Goal: Information Seeking & Learning: Find specific fact

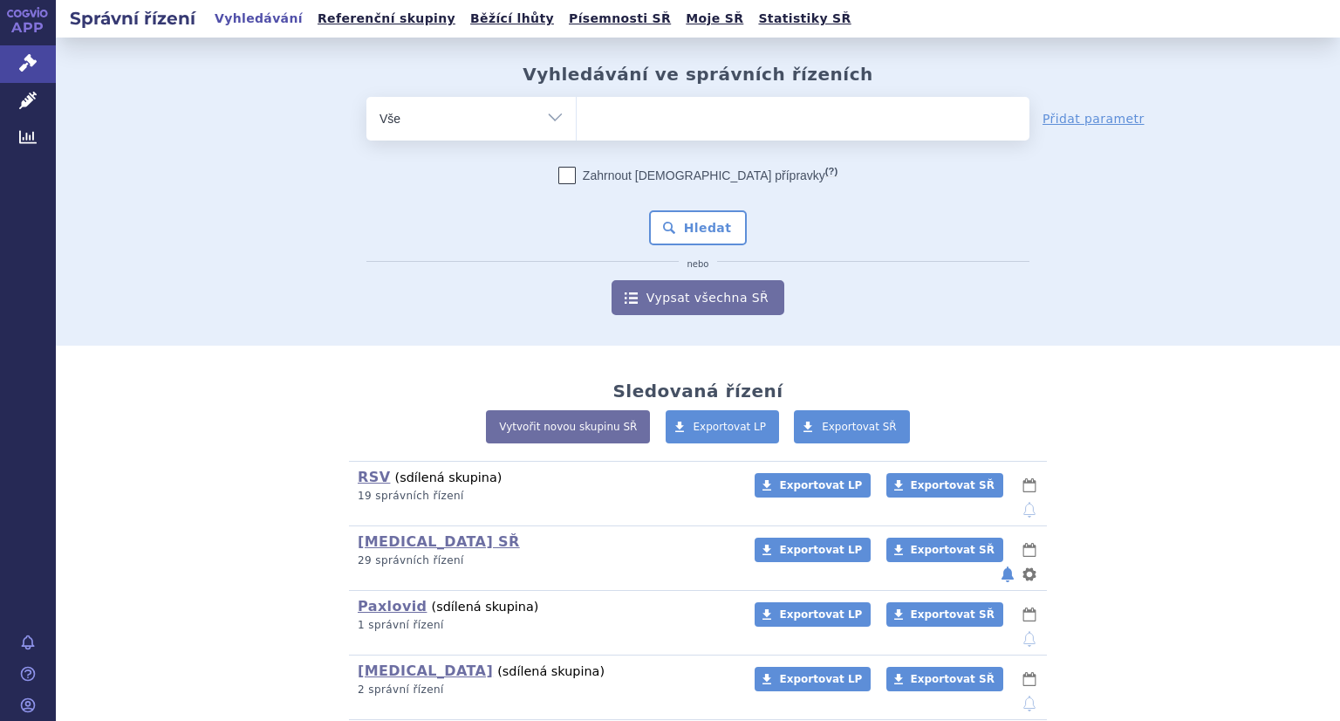
click at [454, 124] on select "Vše Spisová značka Typ SŘ Přípravek/SUKL kód Účastník/Držitel" at bounding box center [471, 116] width 209 height 39
drag, startPoint x: 618, startPoint y: 147, endPoint x: 632, endPoint y: 128, distance: 23.0
click at [620, 145] on form "odstranit Vše Spisová značka Typ SŘ (?) Hledat" at bounding box center [698, 206] width 663 height 218
click at [636, 120] on ul at bounding box center [803, 115] width 453 height 37
click at [577, 120] on select at bounding box center [576, 118] width 1 height 44
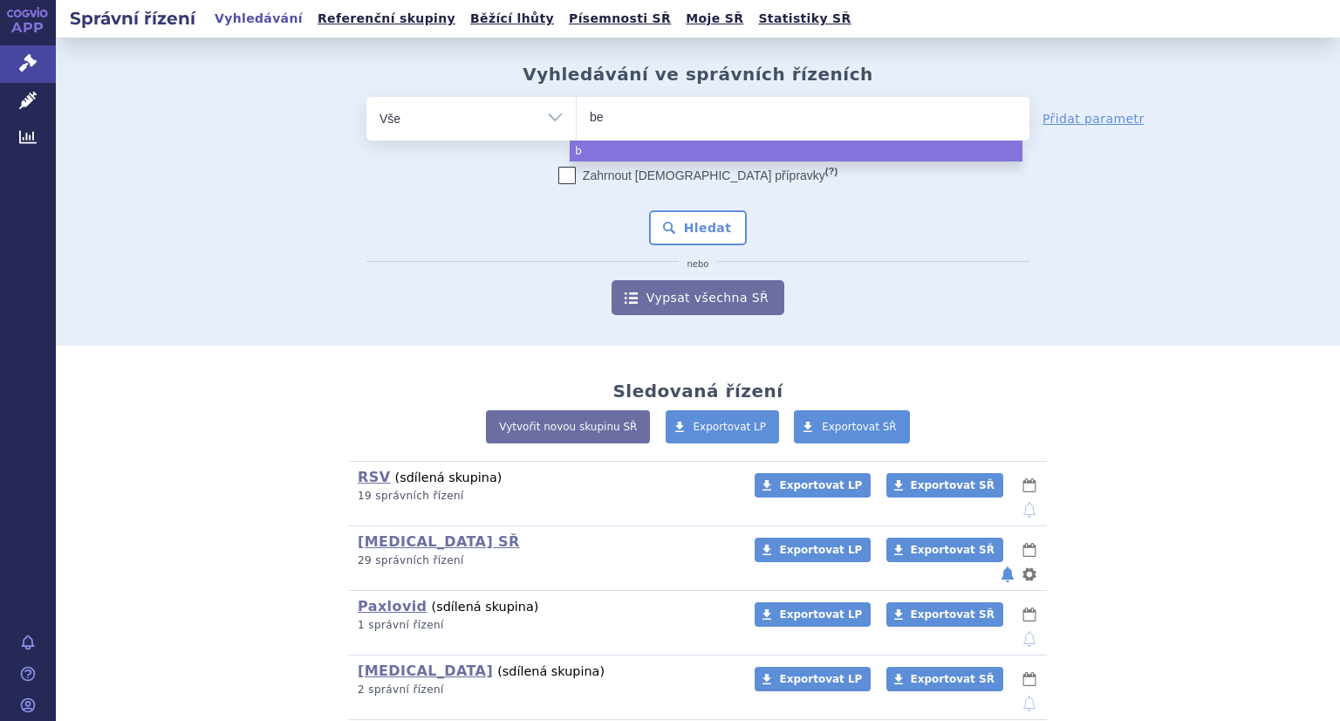
type input "bey"
type input "beyf"
type input "beyfo"
type input "beyfort"
type input "beyfortus"
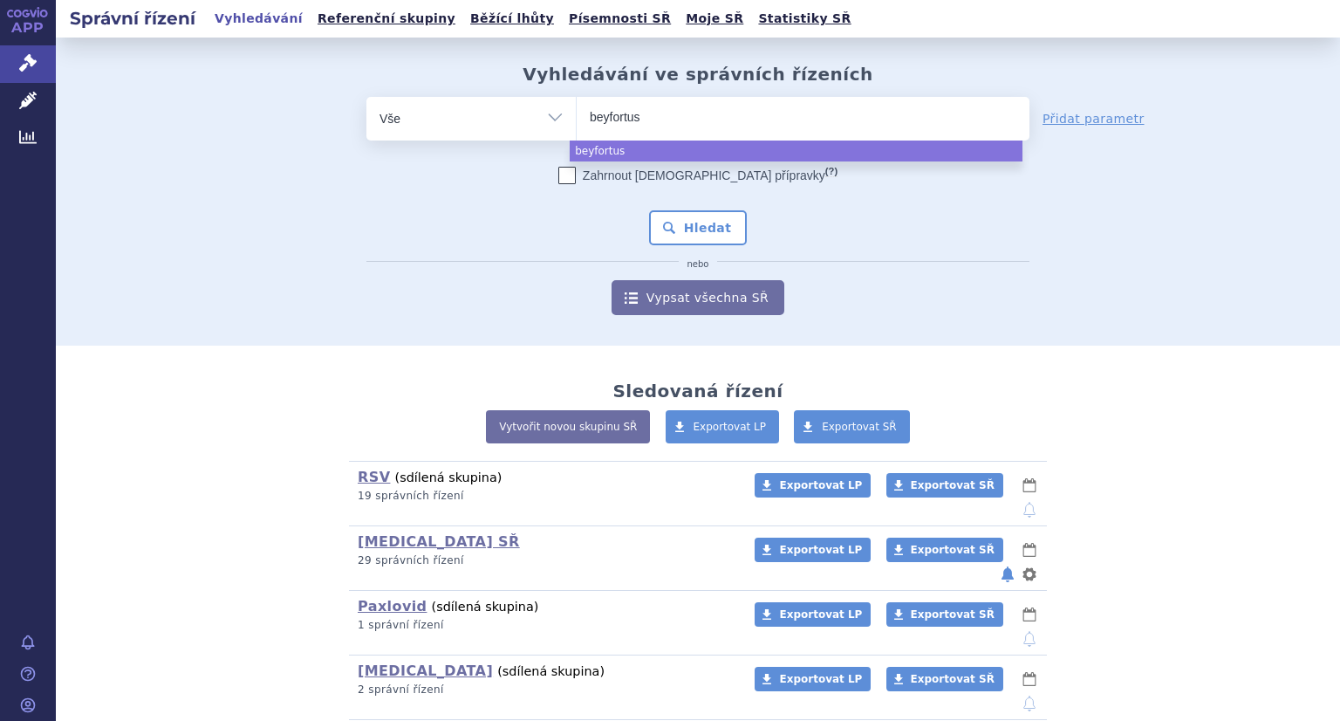
select select "beyfortus"
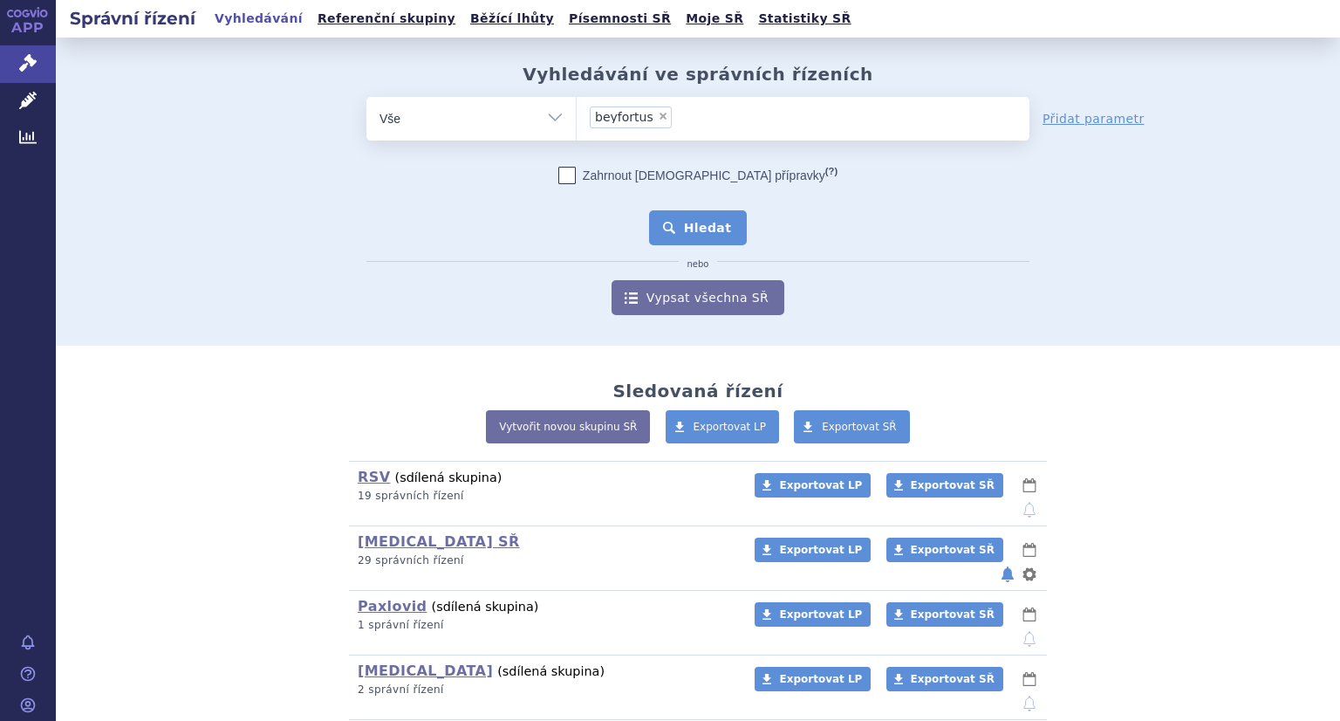
click at [679, 222] on button "Hledat" at bounding box center [698, 227] width 99 height 35
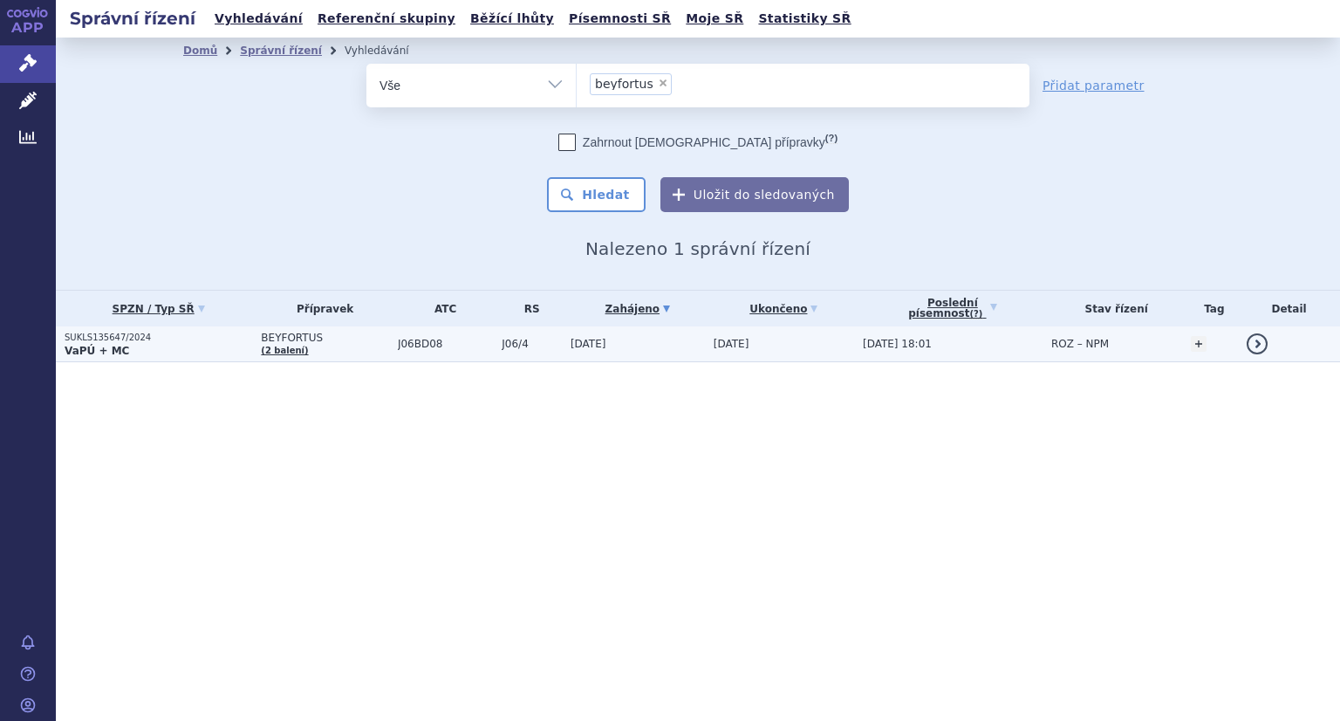
click at [152, 339] on p "SUKLS135647/2024" at bounding box center [159, 338] width 188 height 12
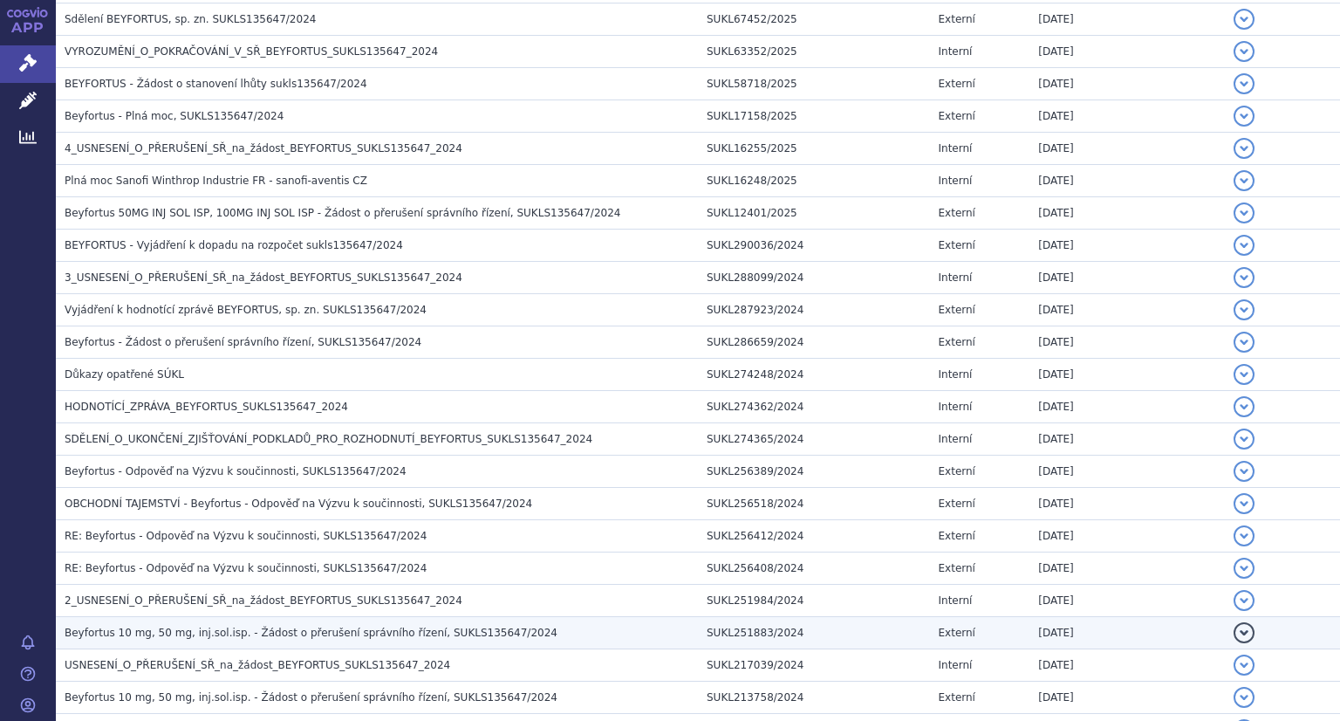
scroll to position [873, 0]
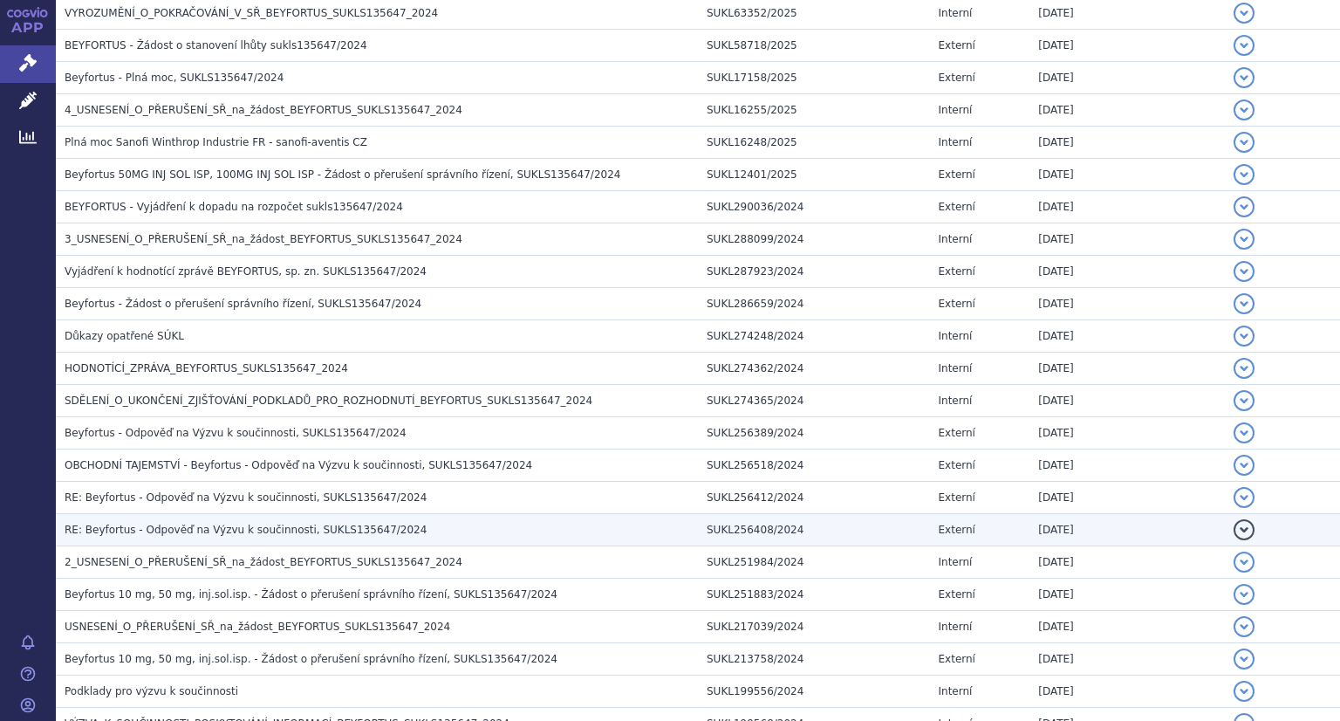
click at [290, 524] on span "RE: Beyfortus - Odpověď na Výzvu k součinnosti, SUKLS135647/2024" at bounding box center [246, 530] width 362 height 12
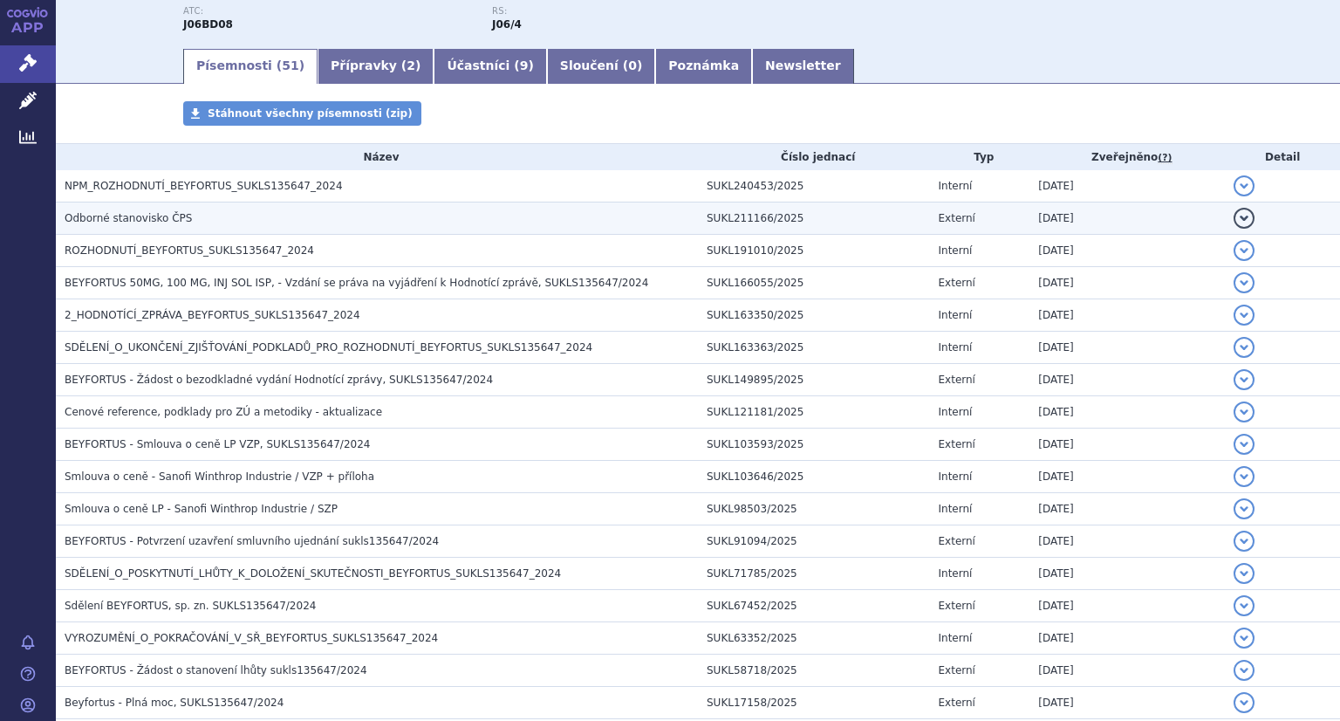
scroll to position [0, 0]
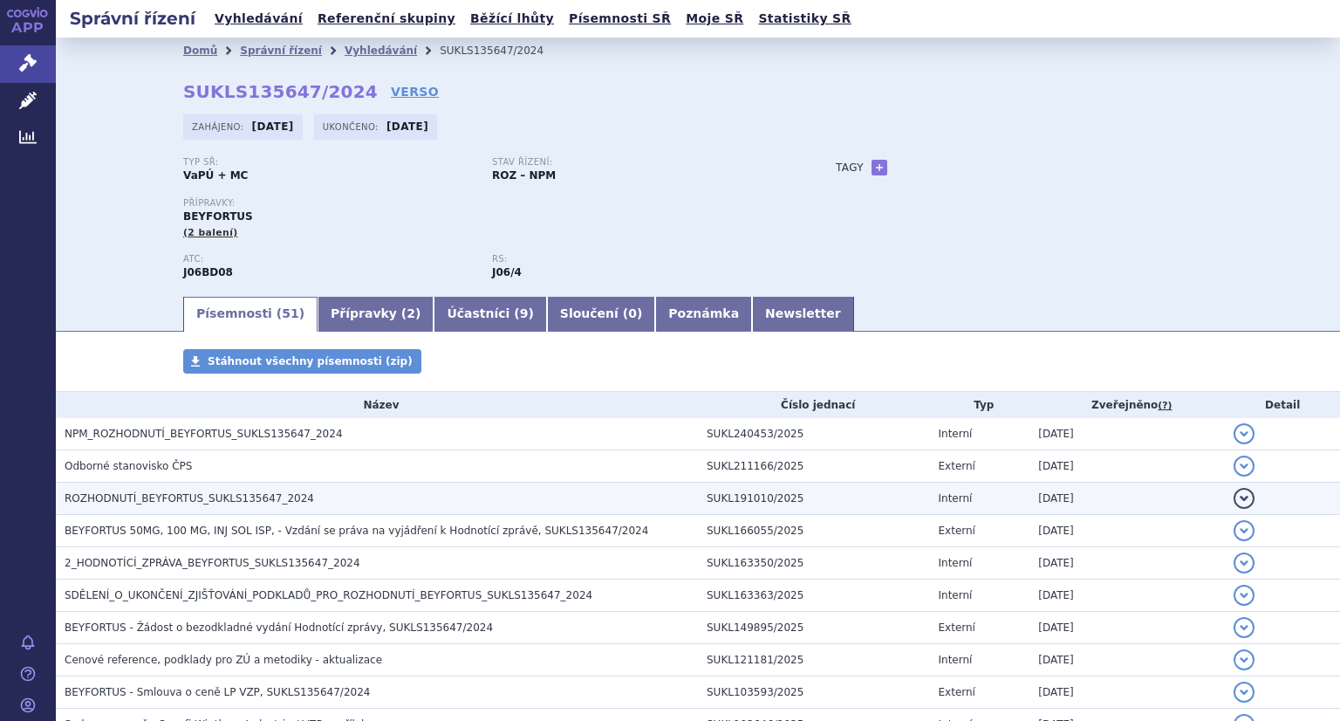
click at [258, 503] on span "ROZHODNUTÍ_BEYFORTUS_SUKLS135647_2024" at bounding box center [190, 498] width 250 height 12
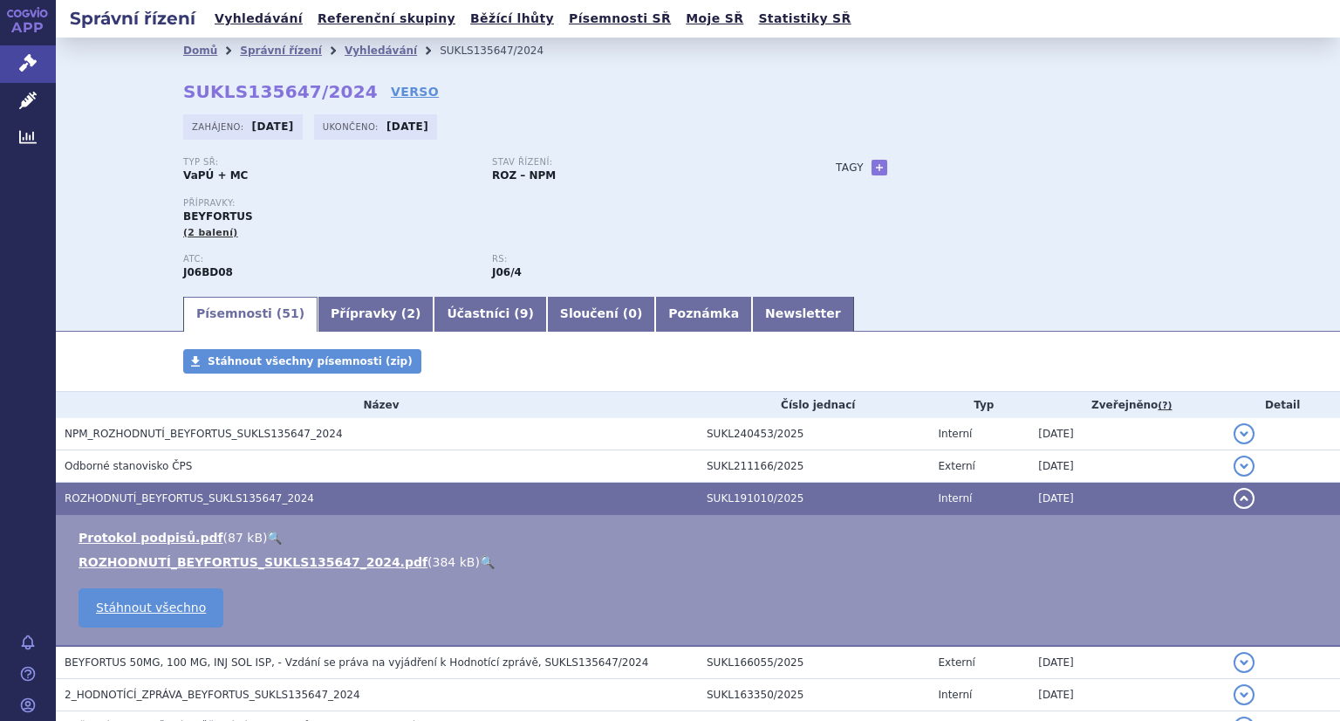
click at [480, 566] on link "🔍" at bounding box center [487, 562] width 15 height 14
